Goal: Find specific page/section: Find specific page/section

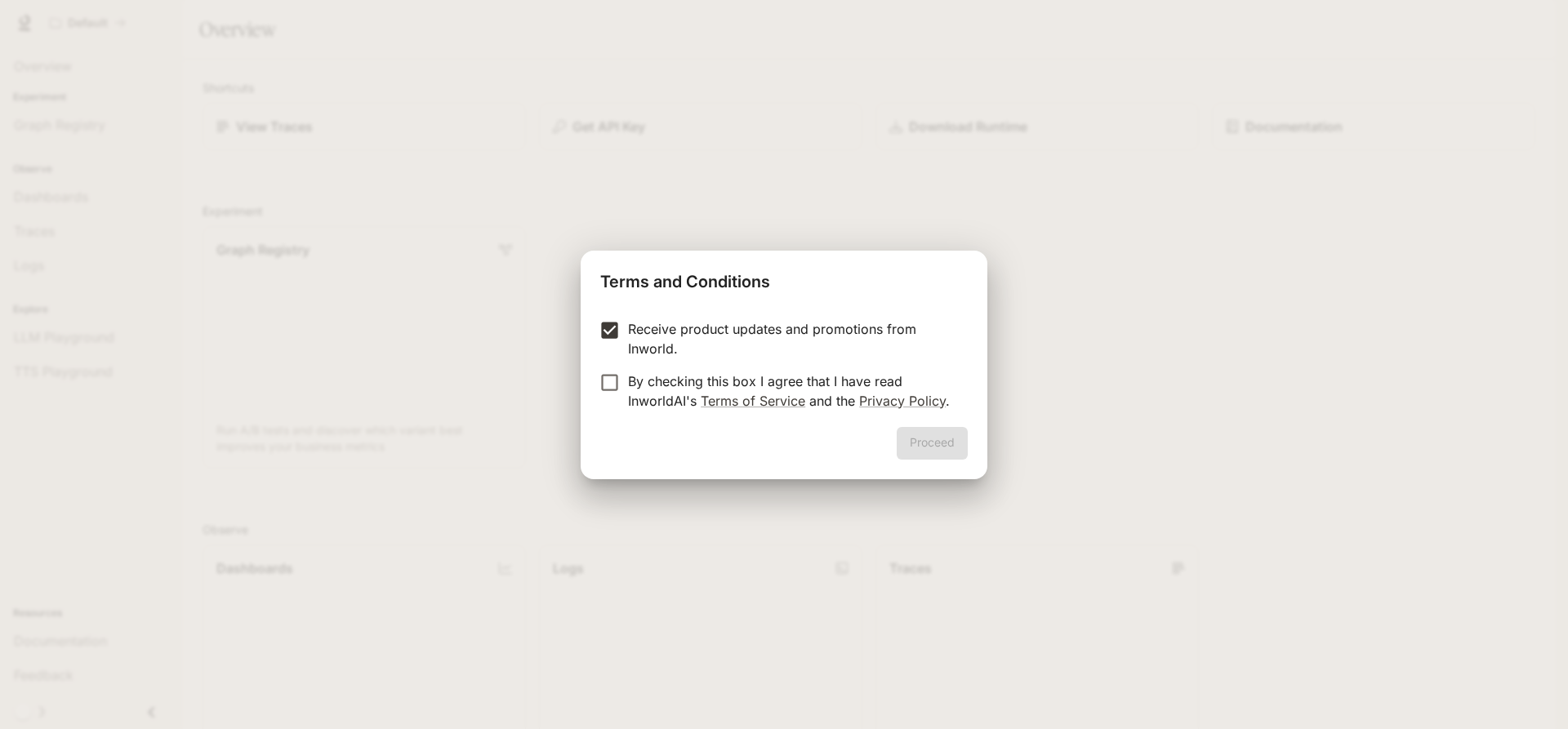
click at [631, 387] on p "By checking this box I agree that I have read InworldAI's Terms of Service and …" at bounding box center [791, 391] width 327 height 39
click at [968, 455] on button "Proceed" at bounding box center [932, 443] width 71 height 33
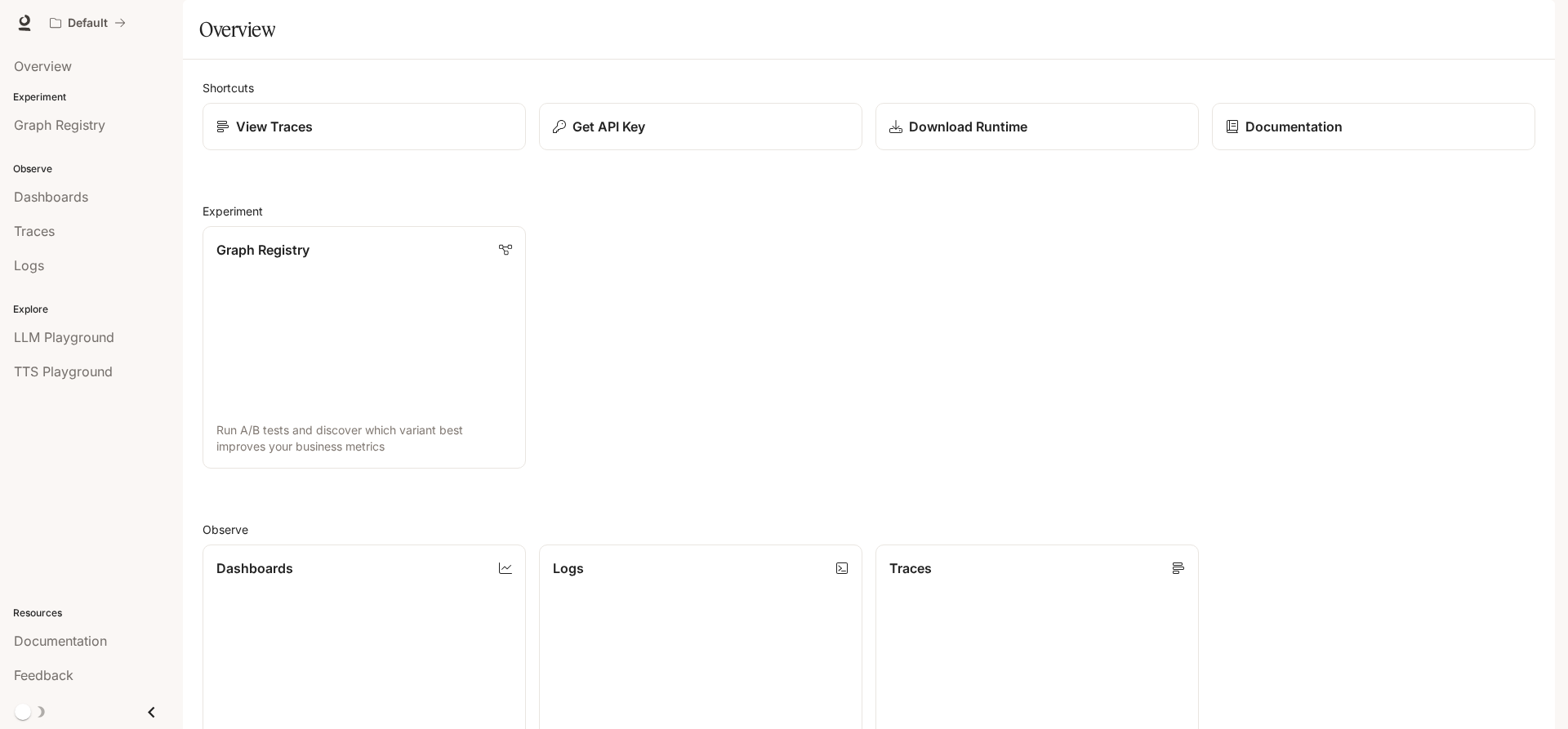
click at [298, 137] on p "View Traces" at bounding box center [274, 126] width 77 height 20
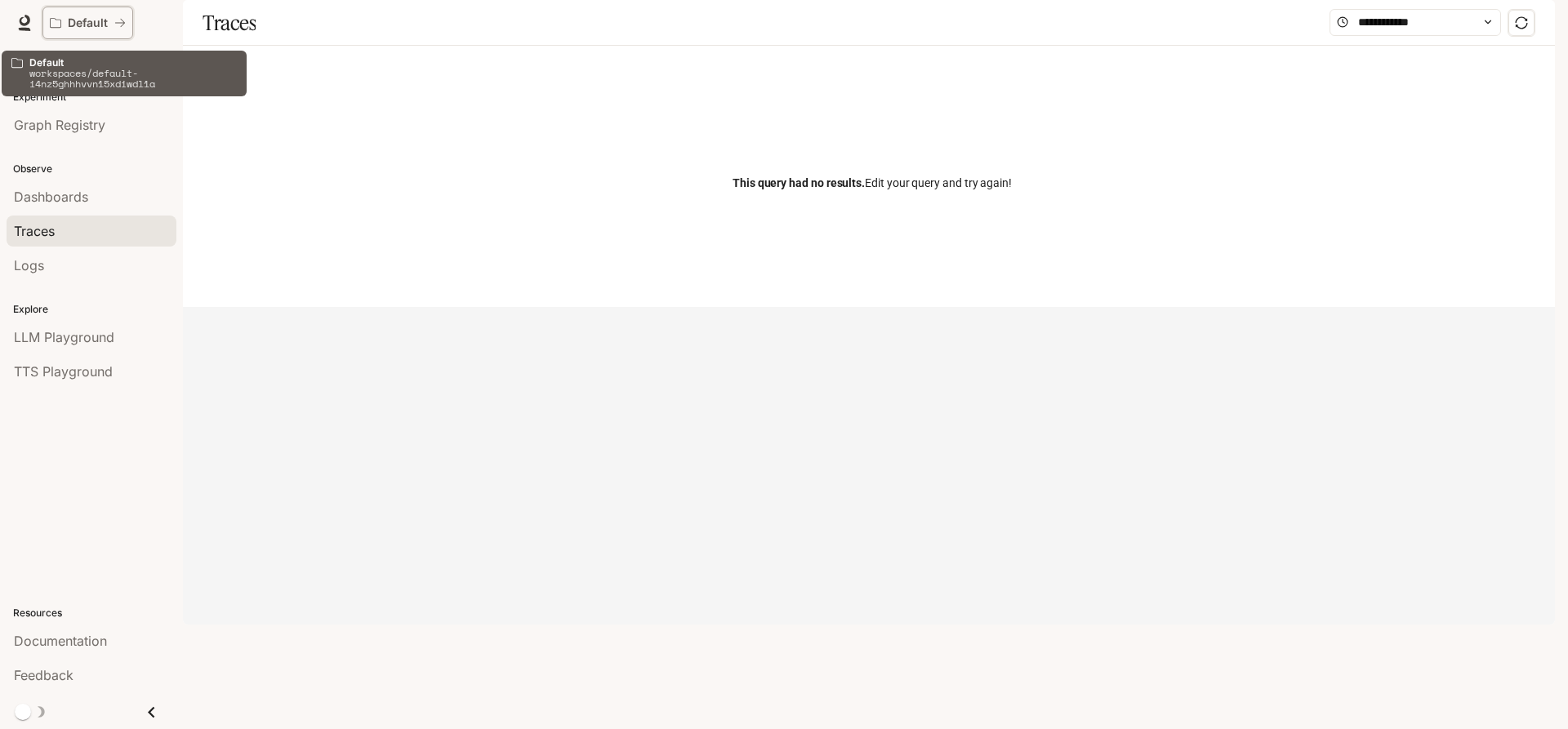
click at [98, 17] on p "Default" at bounding box center [87, 23] width 40 height 14
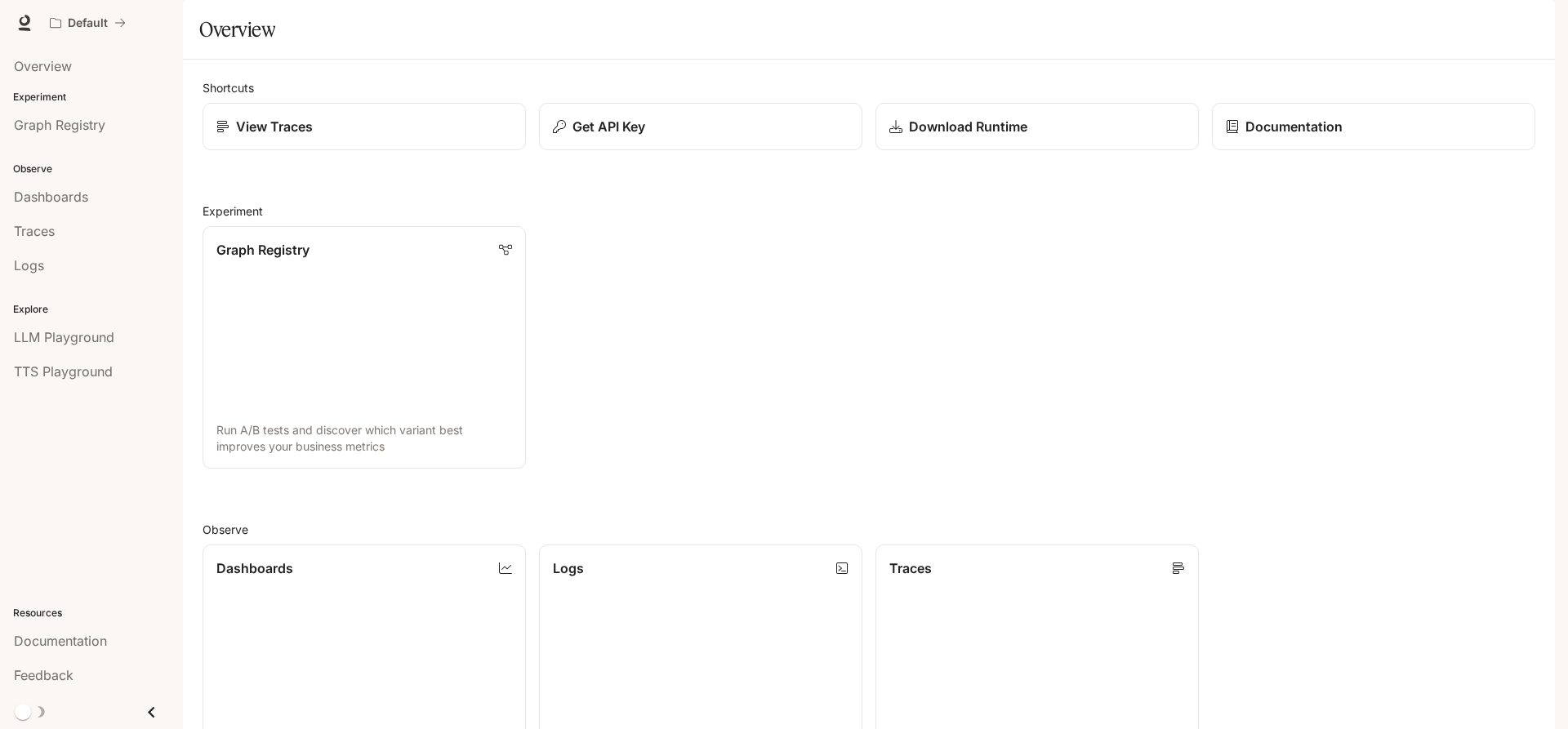
scroll to position [449, 0]
